Goal: Book appointment/travel/reservation

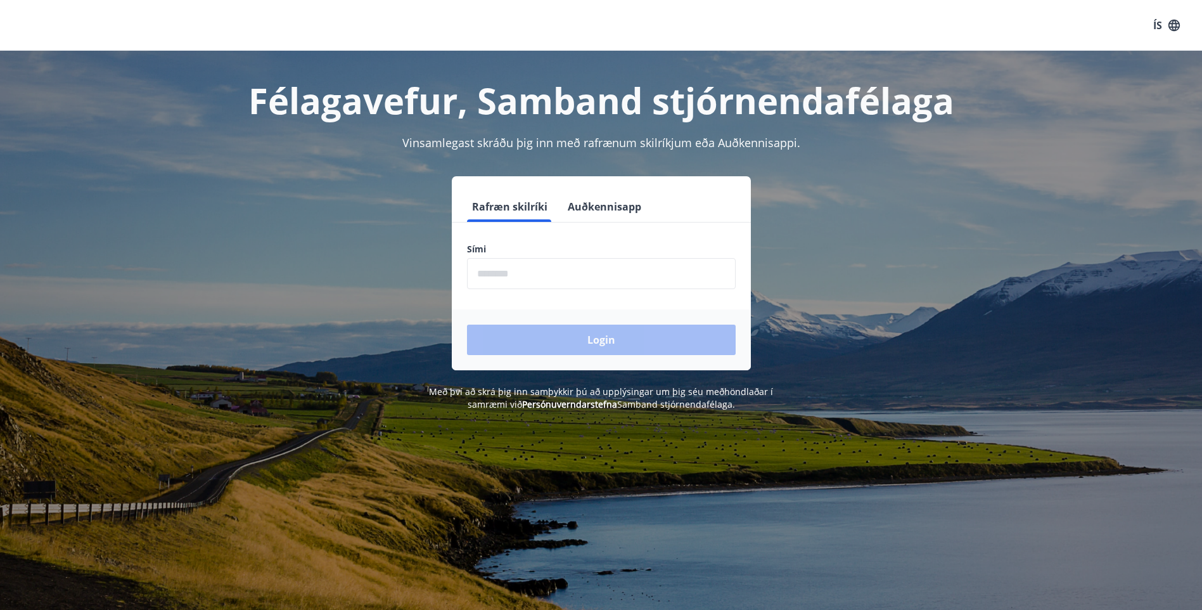
click at [626, 283] on input "phone" at bounding box center [601, 273] width 269 height 31
type input "********"
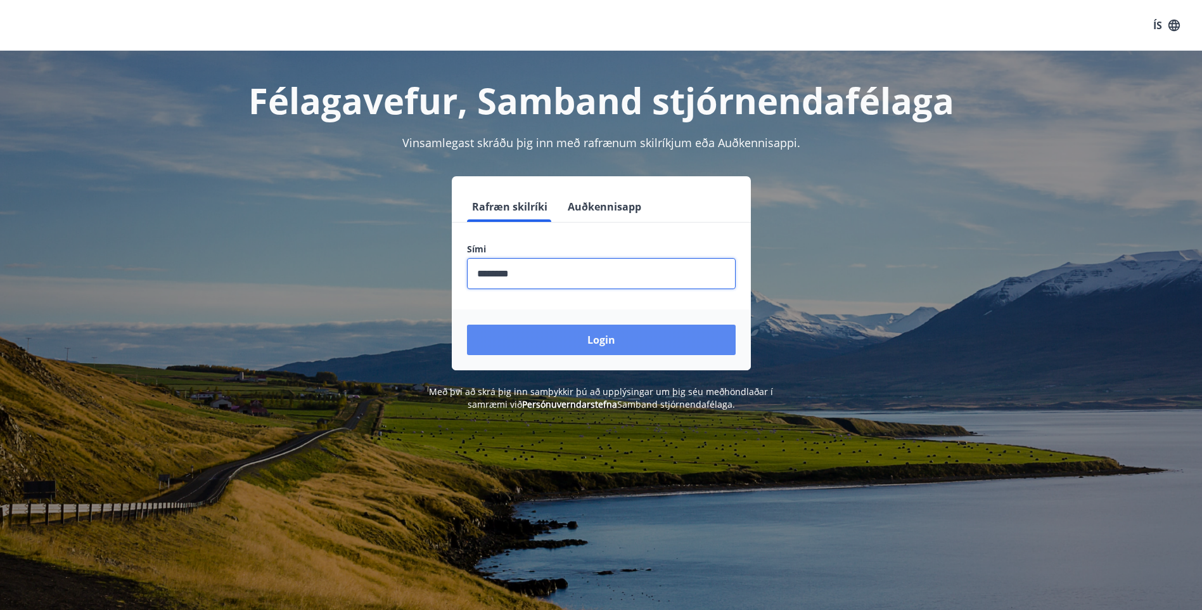
click at [581, 335] on button "Login" at bounding box center [601, 339] width 269 height 30
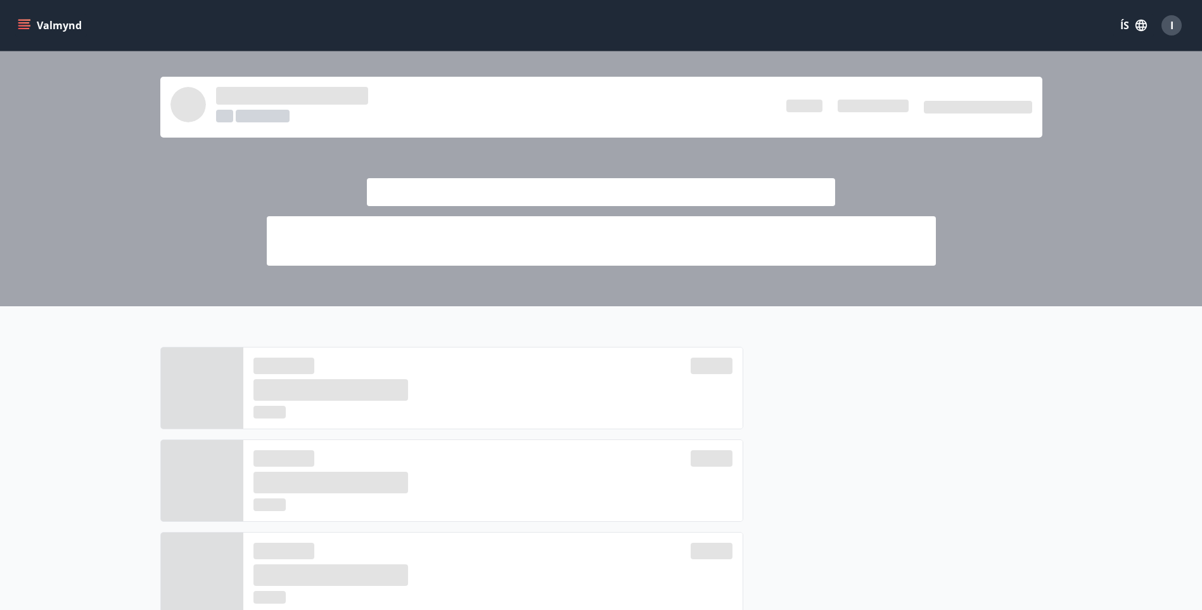
click at [33, 25] on button "Valmynd" at bounding box center [51, 25] width 72 height 23
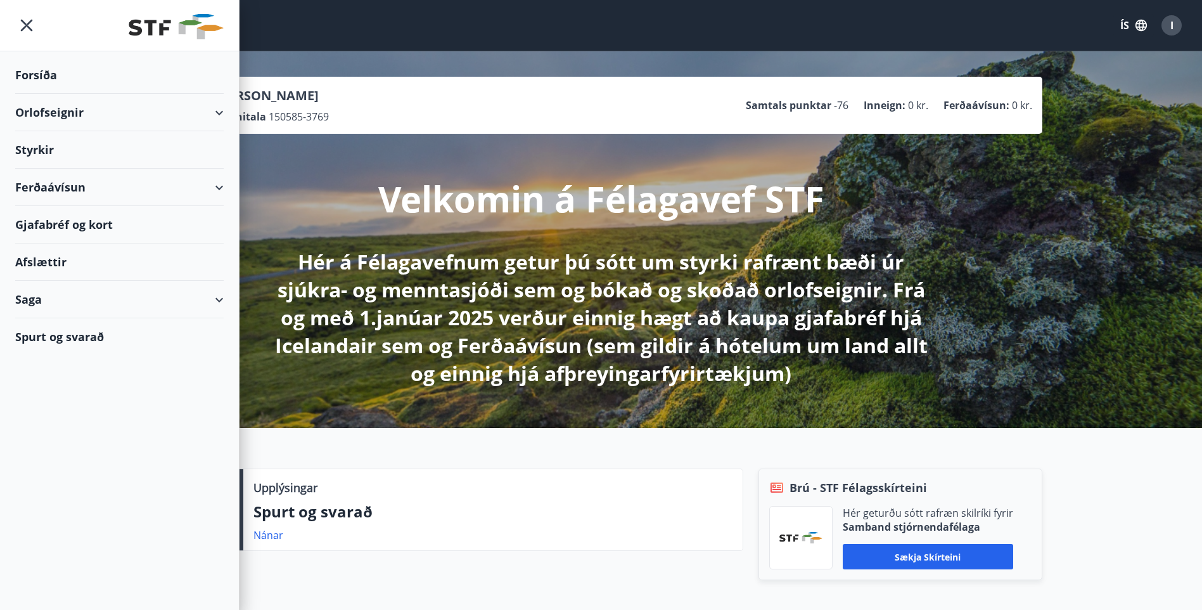
click at [182, 118] on div "Orlofseignir" at bounding box center [119, 112] width 208 height 37
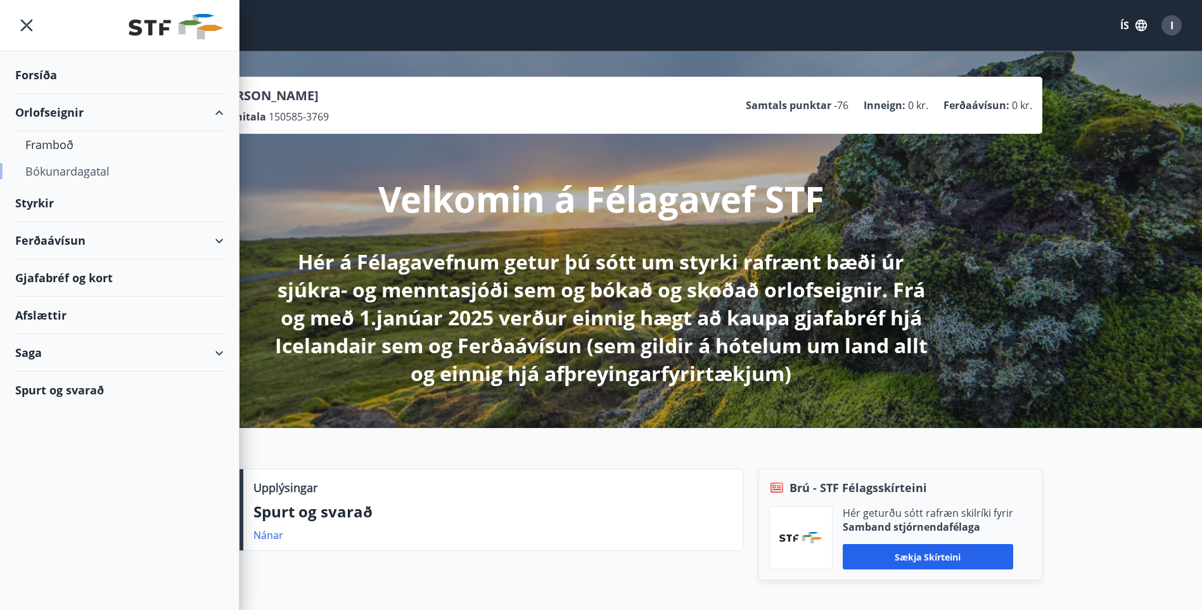
click at [146, 170] on div "Bókunardagatal" at bounding box center [119, 171] width 188 height 27
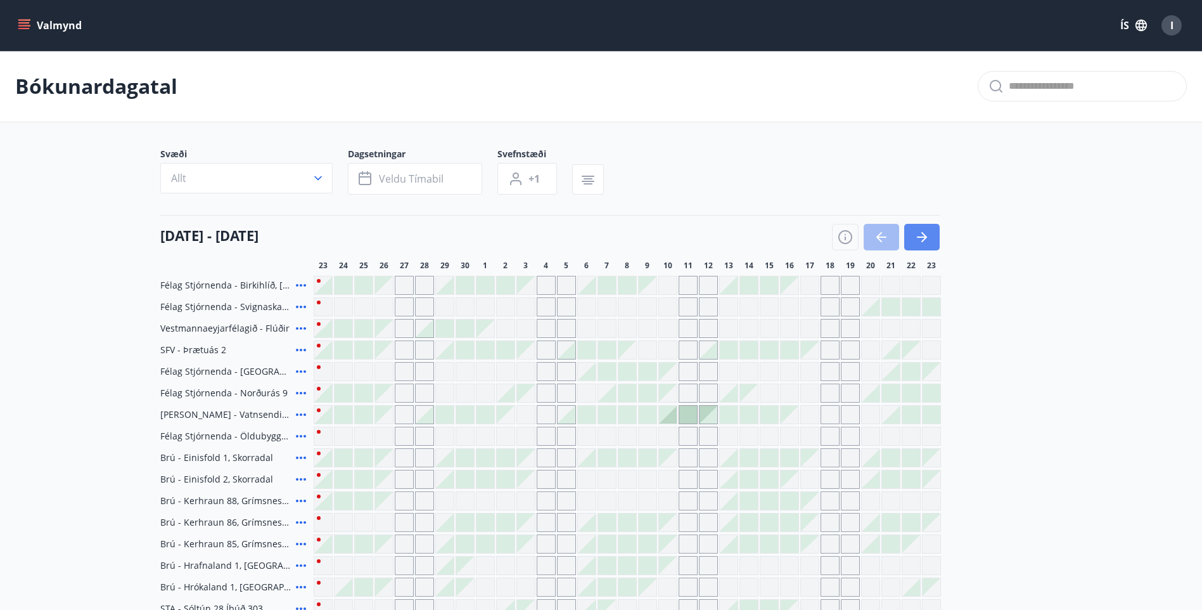
click at [933, 235] on button "button" at bounding box center [921, 237] width 35 height 27
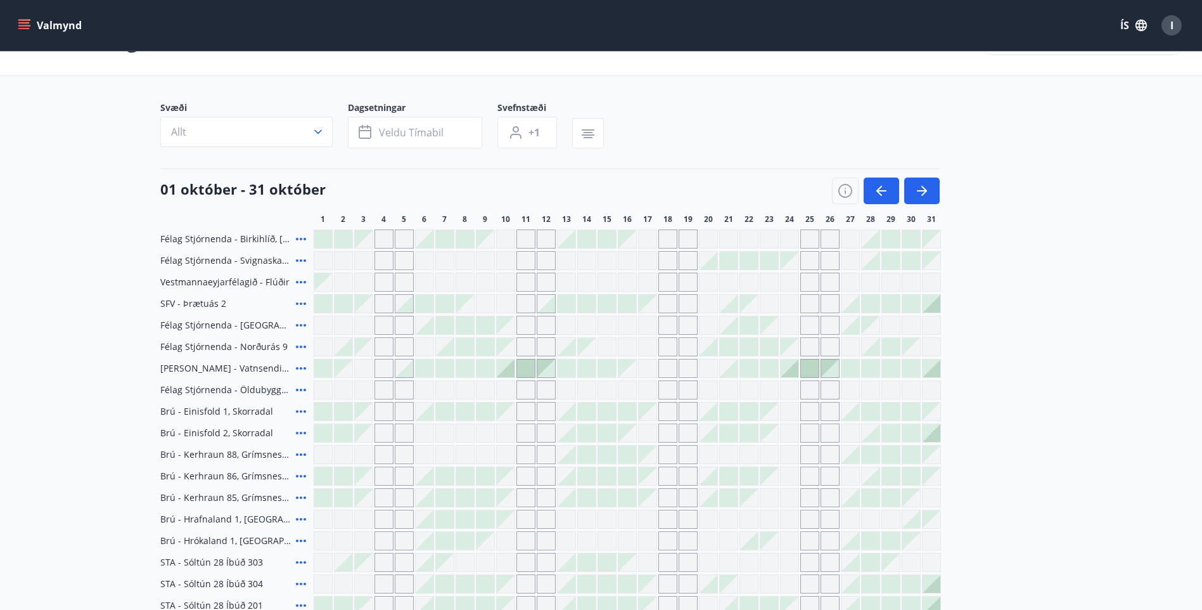
scroll to position [44, 0]
